Goal: Task Accomplishment & Management: Complete application form

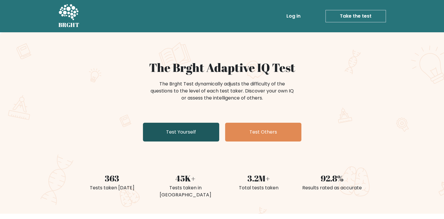
click at [198, 135] on link "Test Yourself" at bounding box center [181, 132] width 76 height 19
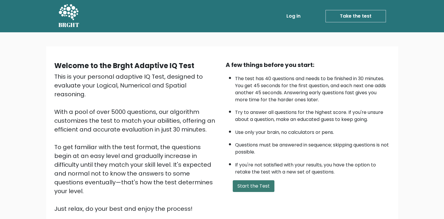
click at [247, 187] on button "Start the Test" at bounding box center [254, 186] width 42 height 12
click at [258, 187] on button "Start the Test" at bounding box center [254, 186] width 42 height 12
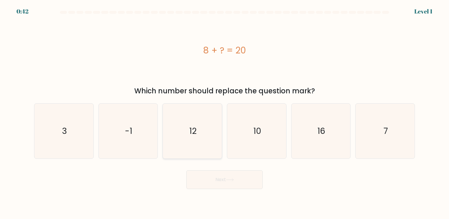
click at [195, 149] on icon "12" at bounding box center [192, 131] width 55 height 55
click at [224, 112] on input "c. 12" at bounding box center [224, 111] width 0 height 3
radio input "true"
click at [227, 185] on button "Next" at bounding box center [224, 179] width 76 height 19
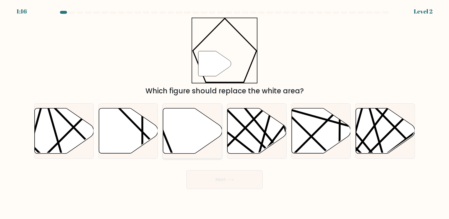
click at [199, 140] on icon at bounding box center [192, 130] width 59 height 45
click at [224, 112] on input "c." at bounding box center [224, 111] width 0 height 3
radio input "true"
click at [227, 181] on button "Next" at bounding box center [224, 179] width 76 height 19
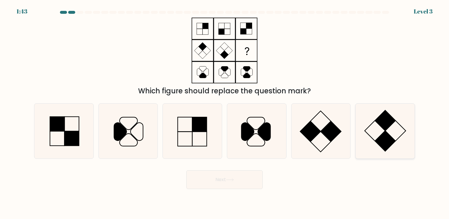
click at [378, 134] on icon at bounding box center [384, 131] width 55 height 55
click at [225, 112] on input "f." at bounding box center [224, 111] width 0 height 3
radio input "true"
click at [221, 181] on button "Next" at bounding box center [224, 179] width 76 height 19
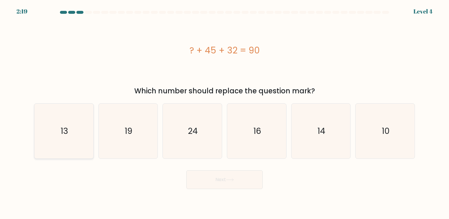
click at [78, 137] on icon "13" at bounding box center [63, 131] width 55 height 55
click at [224, 112] on input "a. 13" at bounding box center [224, 111] width 0 height 3
radio input "true"
click at [223, 184] on button "Next" at bounding box center [224, 179] width 76 height 19
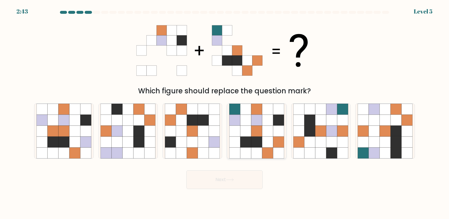
click at [258, 139] on icon at bounding box center [256, 142] width 11 height 11
click at [225, 112] on input "d." at bounding box center [224, 111] width 0 height 3
radio input "true"
click at [244, 180] on button "Next" at bounding box center [224, 179] width 76 height 19
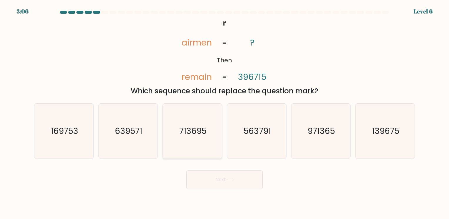
click at [195, 136] on text "713695" at bounding box center [192, 130] width 27 height 11
click at [224, 112] on input "c. 713695" at bounding box center [224, 111] width 0 height 3
radio input "true"
click at [226, 182] on button "Next" at bounding box center [224, 179] width 76 height 19
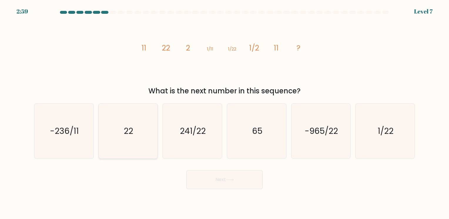
click at [129, 132] on text "22" at bounding box center [128, 130] width 9 height 11
click at [224, 112] on input "b. 22" at bounding box center [224, 111] width 0 height 3
radio input "true"
click at [206, 179] on button "Next" at bounding box center [224, 179] width 76 height 19
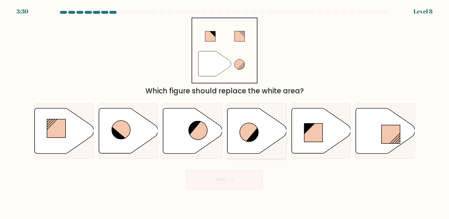
click at [254, 130] on icon at bounding box center [249, 132] width 19 height 19
click at [225, 112] on input "d." at bounding box center [224, 111] width 0 height 3
radio input "true"
click at [226, 184] on button "Next" at bounding box center [224, 179] width 76 height 19
click at [228, 182] on button "Next" at bounding box center [224, 179] width 76 height 19
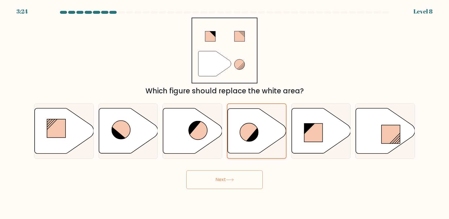
click at [245, 122] on icon at bounding box center [257, 131] width 58 height 45
click at [225, 112] on input "d." at bounding box center [224, 111] width 0 height 3
click at [231, 176] on button "Next" at bounding box center [224, 179] width 76 height 19
click at [308, 145] on icon at bounding box center [320, 130] width 59 height 45
click at [225, 112] on input "e." at bounding box center [224, 111] width 0 height 3
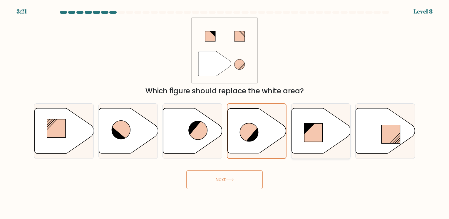
radio input "true"
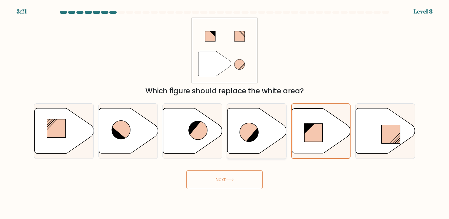
click at [276, 144] on icon at bounding box center [256, 131] width 59 height 46
click at [225, 112] on input "d." at bounding box center [224, 111] width 0 height 3
radio input "true"
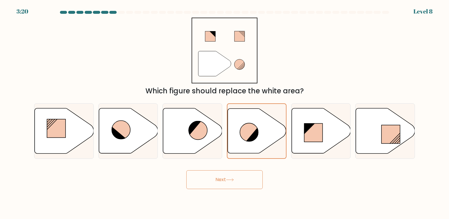
click at [237, 181] on button "Next" at bounding box center [224, 179] width 76 height 19
click at [224, 178] on button "Next" at bounding box center [224, 179] width 76 height 19
click at [218, 179] on button "Next" at bounding box center [224, 179] width 76 height 19
click at [199, 126] on icon at bounding box center [198, 130] width 19 height 19
click at [224, 112] on input "c." at bounding box center [224, 111] width 0 height 3
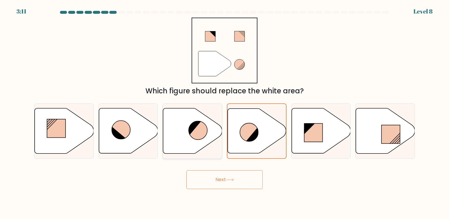
radio input "true"
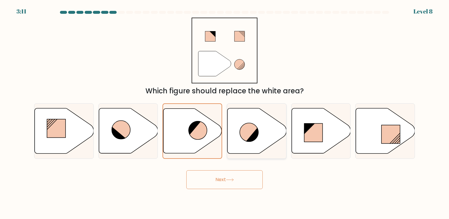
click at [236, 127] on icon at bounding box center [256, 130] width 59 height 45
click at [225, 112] on input "d." at bounding box center [224, 111] width 0 height 3
radio input "true"
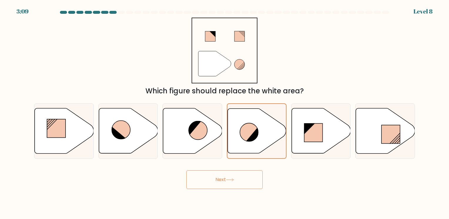
click at [211, 177] on button "Next" at bounding box center [224, 179] width 76 height 19
click at [217, 181] on button "Next" at bounding box center [224, 179] width 76 height 19
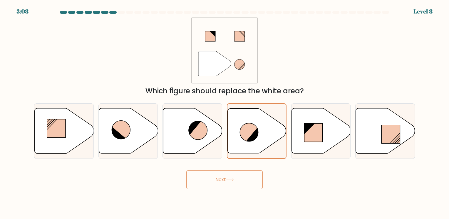
click at [217, 181] on button "Next" at bounding box center [224, 179] width 76 height 19
click at [216, 180] on button "Next" at bounding box center [224, 179] width 76 height 19
click at [189, 138] on icon at bounding box center [192, 130] width 59 height 45
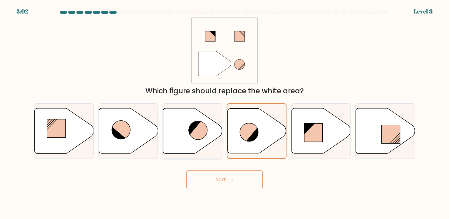
click at [224, 112] on input "c." at bounding box center [224, 111] width 0 height 3
radio input "true"
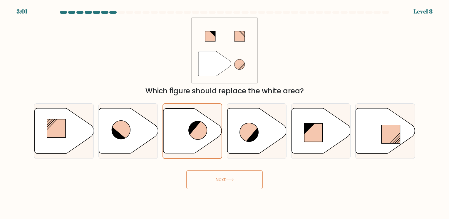
click at [200, 180] on button "Next" at bounding box center [224, 179] width 76 height 19
click at [218, 181] on button "Next" at bounding box center [224, 179] width 76 height 19
click at [247, 131] on icon at bounding box center [249, 132] width 19 height 19
click at [225, 112] on input "d." at bounding box center [224, 111] width 0 height 3
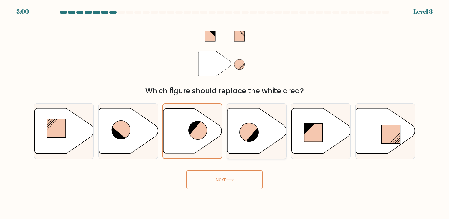
radio input "true"
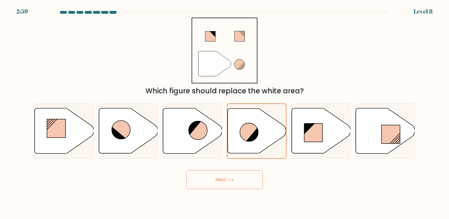
click at [227, 181] on button "Next" at bounding box center [224, 179] width 76 height 19
click at [227, 180] on button "Next" at bounding box center [224, 179] width 76 height 19
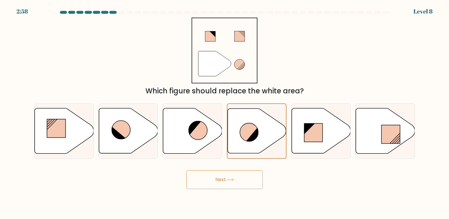
click at [21, 14] on form at bounding box center [224, 100] width 449 height 178
click at [106, 119] on icon at bounding box center [128, 130] width 59 height 45
click at [224, 112] on input "b." at bounding box center [224, 111] width 0 height 3
radio input "true"
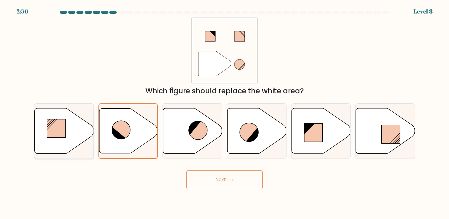
click at [76, 134] on icon at bounding box center [64, 130] width 59 height 45
click at [224, 112] on input "a." at bounding box center [224, 111] width 0 height 3
radio input "true"
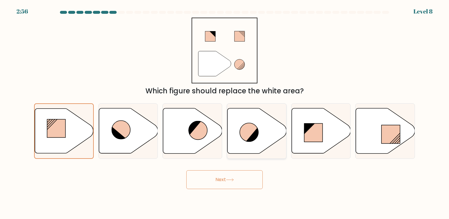
drag, startPoint x: 225, startPoint y: 135, endPoint x: 228, endPoint y: 136, distance: 3.8
click at [228, 136] on div "a. b. c. d." at bounding box center [224, 129] width 385 height 60
drag, startPoint x: 228, startPoint y: 136, endPoint x: 235, endPoint y: 146, distance: 12.2
click at [235, 146] on icon at bounding box center [256, 130] width 59 height 45
click at [225, 112] on input "d." at bounding box center [224, 111] width 0 height 3
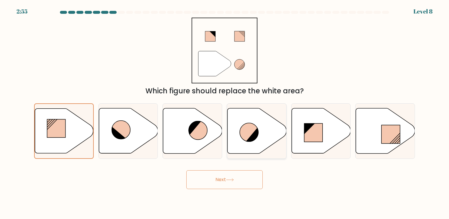
radio input "true"
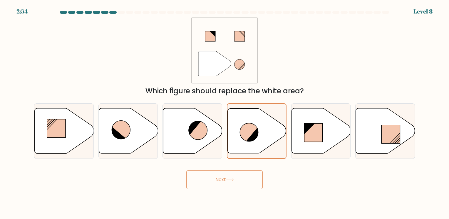
click at [221, 180] on button "Next" at bounding box center [224, 179] width 76 height 19
click at [221, 179] on button "Next" at bounding box center [224, 179] width 76 height 19
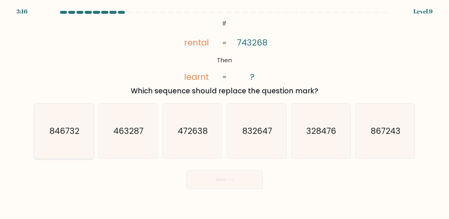
click at [74, 134] on text "846732" at bounding box center [64, 130] width 30 height 11
click at [224, 112] on input "a. 846732" at bounding box center [224, 111] width 0 height 3
radio input "true"
click at [223, 182] on button "Next" at bounding box center [224, 179] width 76 height 19
